Goal: Navigation & Orientation: Find specific page/section

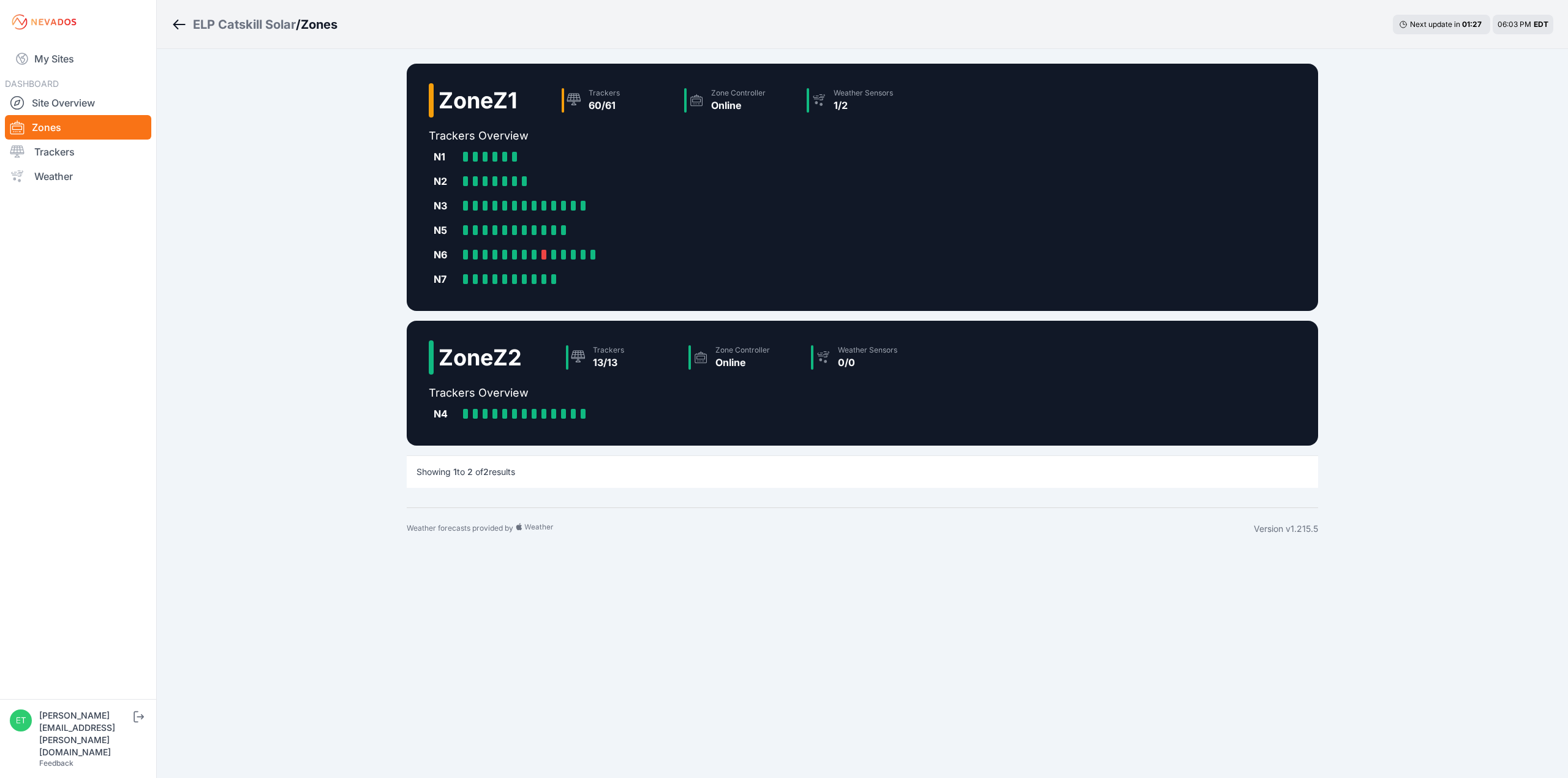
click at [179, 20] on icon "Breadcrumb" at bounding box center [178, 24] width 15 height 15
